Goal: Task Accomplishment & Management: Manage account settings

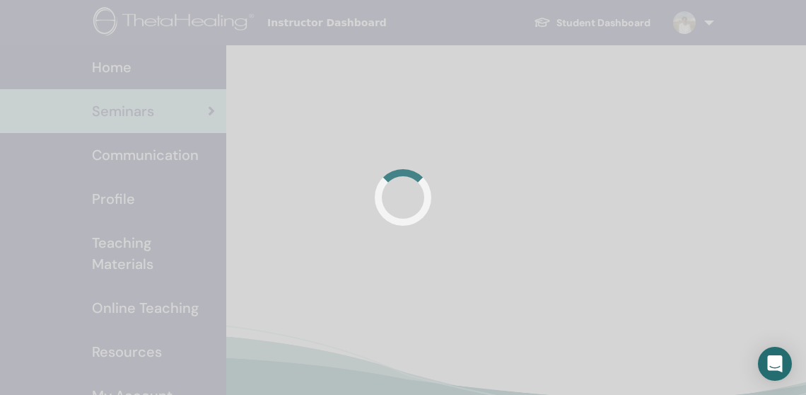
scroll to position [118, 0]
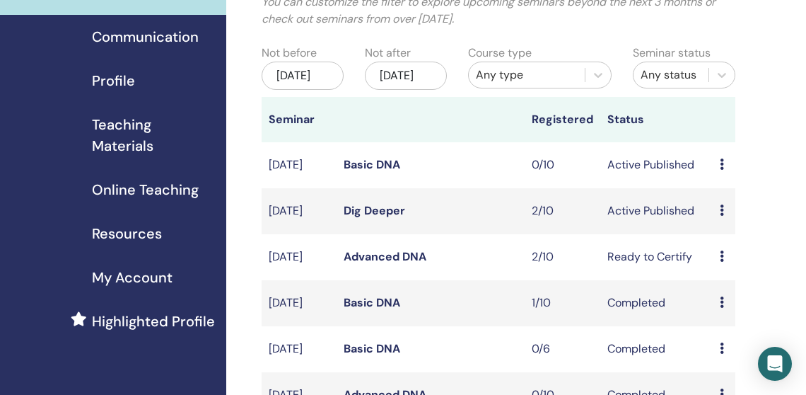
click at [717, 228] on td "Preview Edit Attendees Cancel" at bounding box center [724, 211] width 23 height 46
click at [723, 216] on icon at bounding box center [722, 209] width 4 height 11
click at [711, 304] on p "Cancel" at bounding box center [736, 303] width 54 height 17
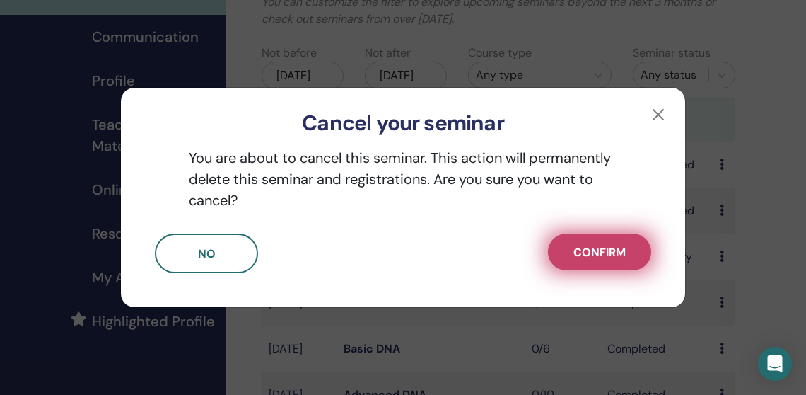
click at [566, 253] on button "Confirm" at bounding box center [599, 251] width 103 height 37
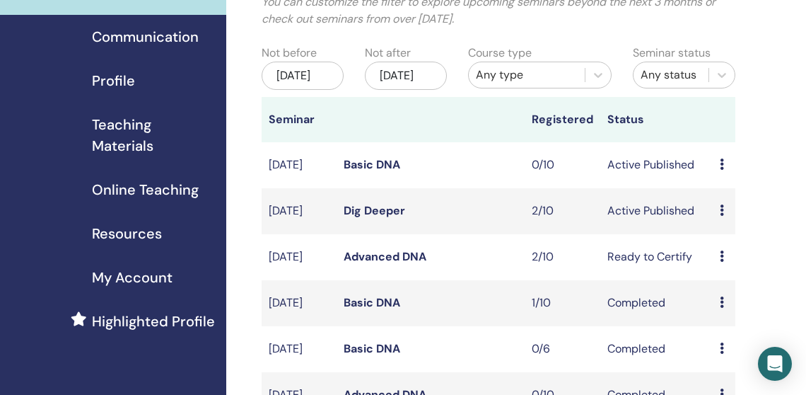
click at [719, 228] on td "Preview Edit Attendees Cancel" at bounding box center [724, 211] width 23 height 46
click at [723, 216] on icon at bounding box center [722, 209] width 4 height 11
click at [721, 301] on p "Cancel" at bounding box center [737, 303] width 54 height 17
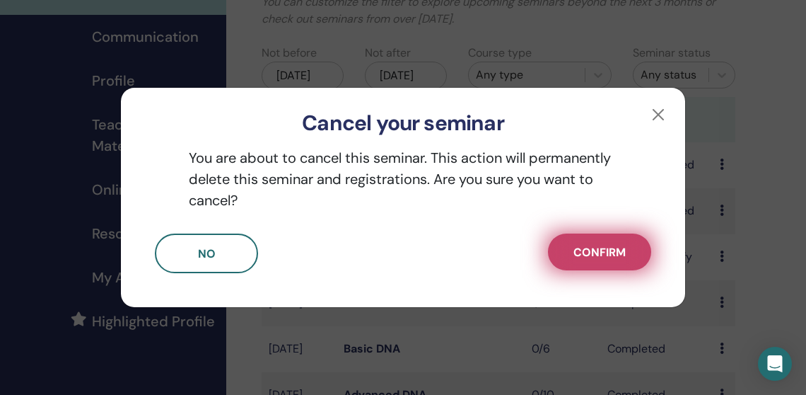
click at [622, 247] on span "Confirm" at bounding box center [599, 252] width 52 height 15
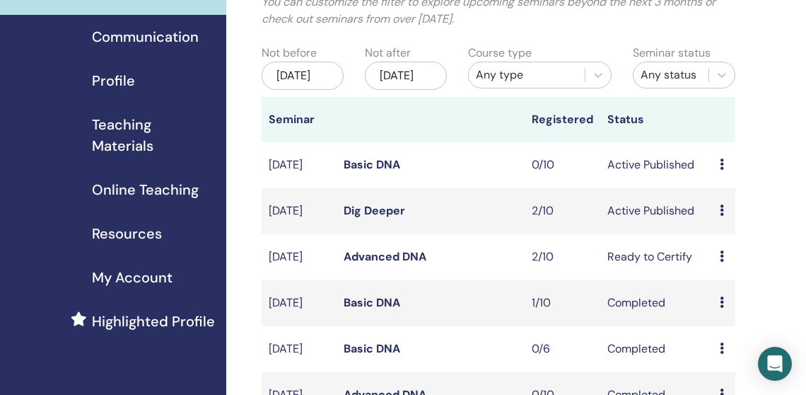
click at [722, 262] on icon at bounding box center [722, 255] width 4 height 11
click at [687, 279] on td "Ready to Certify" at bounding box center [656, 257] width 113 height 46
click at [723, 262] on icon at bounding box center [722, 255] width 4 height 11
click at [723, 289] on link "Preview" at bounding box center [729, 286] width 40 height 15
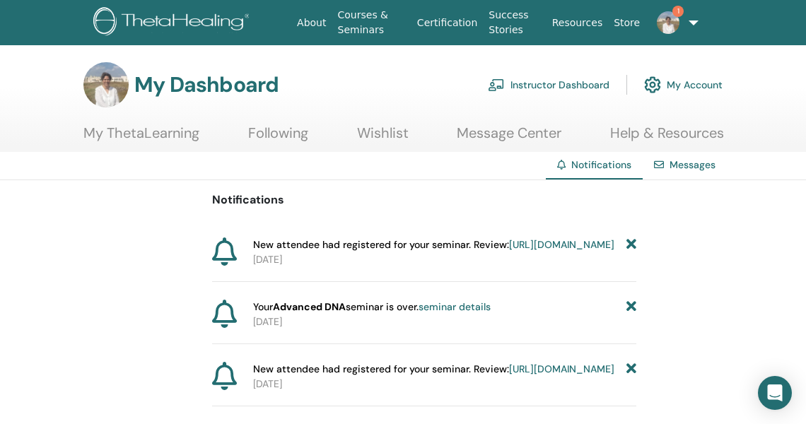
click at [522, 251] on link "https://member.thetahealing.com/instructor/seminar/375008/attendees" at bounding box center [561, 244] width 105 height 13
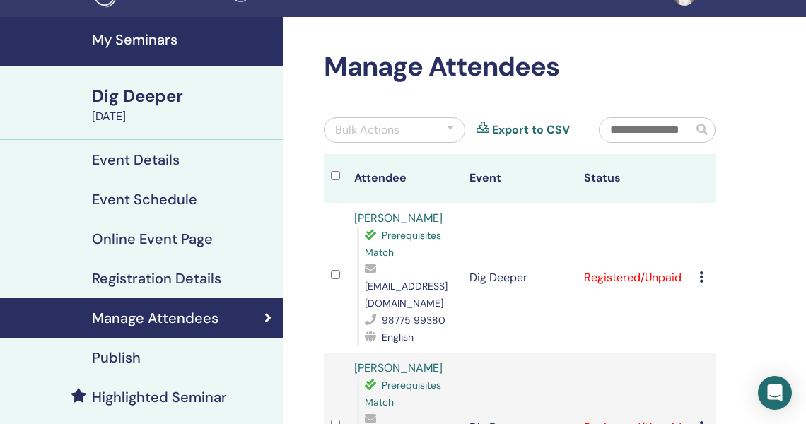
scroll to position [28, 0]
click at [128, 156] on h4 "Event Details" at bounding box center [136, 159] width 88 height 17
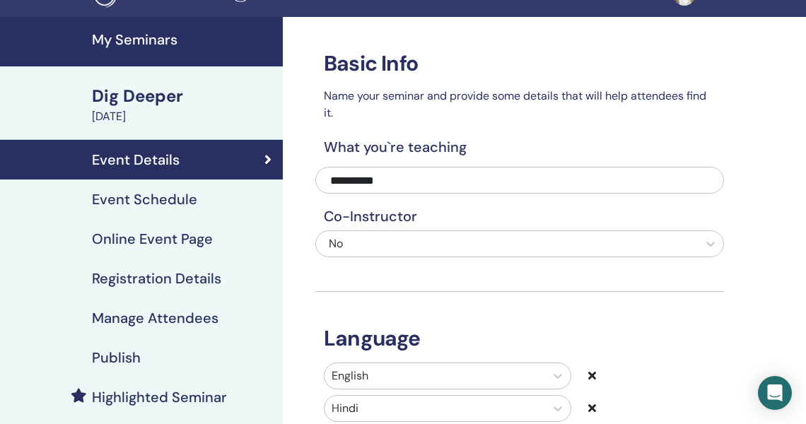
click at [132, 197] on h4 "Event Schedule" at bounding box center [144, 199] width 105 height 17
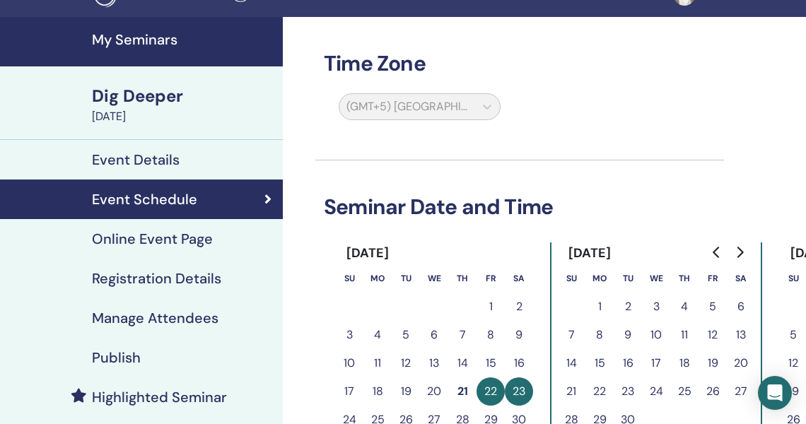
click at [144, 244] on h4 "Online Event Page" at bounding box center [152, 239] width 121 height 17
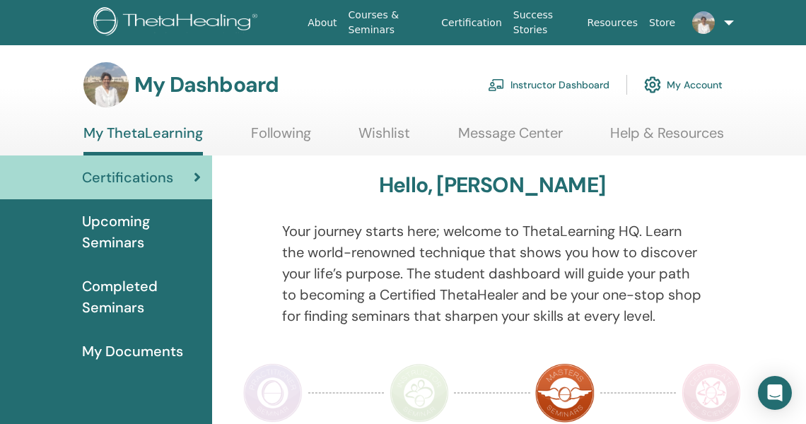
click at [550, 83] on link "Instructor Dashboard" at bounding box center [549, 84] width 122 height 31
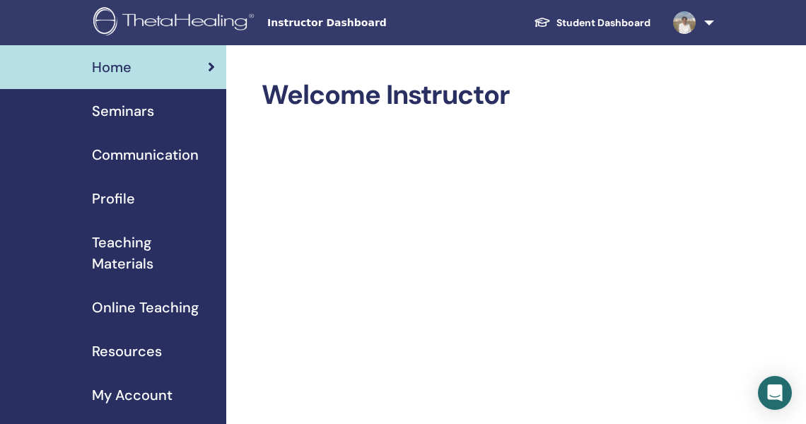
click at [132, 110] on span "Seminars" at bounding box center [123, 110] width 62 height 21
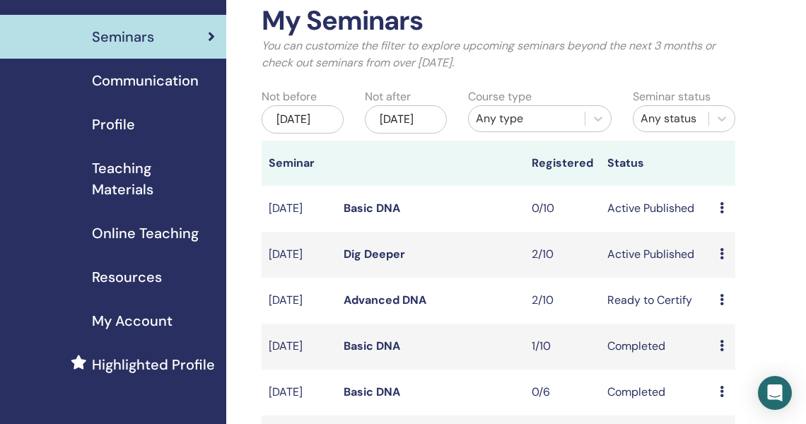
scroll to position [75, 0]
click at [718, 267] on td "Preview Edit Attendees Cancel" at bounding box center [724, 254] width 23 height 46
click at [722, 259] on icon at bounding box center [722, 252] width 4 height 11
click at [724, 346] on p "Cancel" at bounding box center [736, 343] width 54 height 17
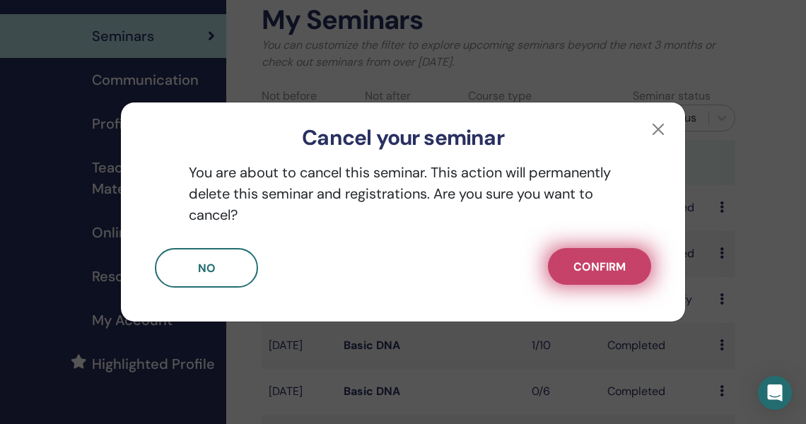
click at [617, 266] on span "Confirm" at bounding box center [599, 267] width 52 height 15
